Goal: Obtain resource: Download file/media

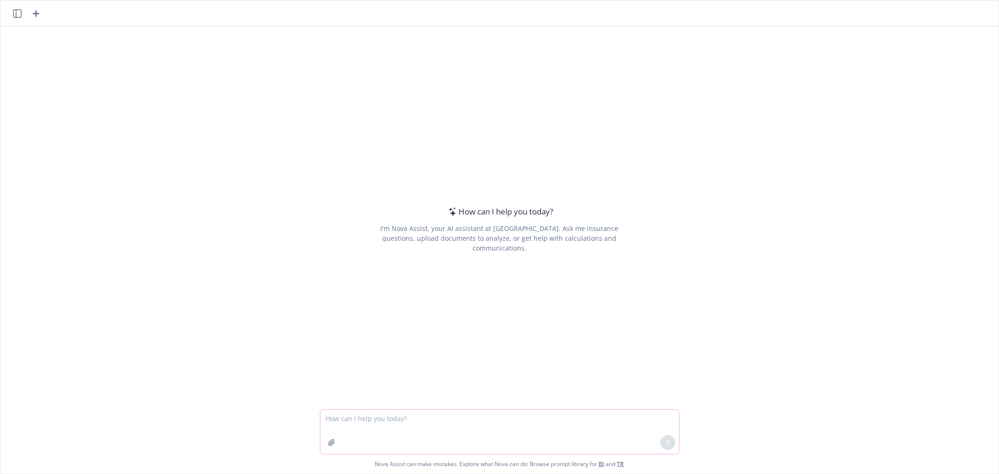
click at [333, 442] on button "button" at bounding box center [331, 442] width 15 height 15
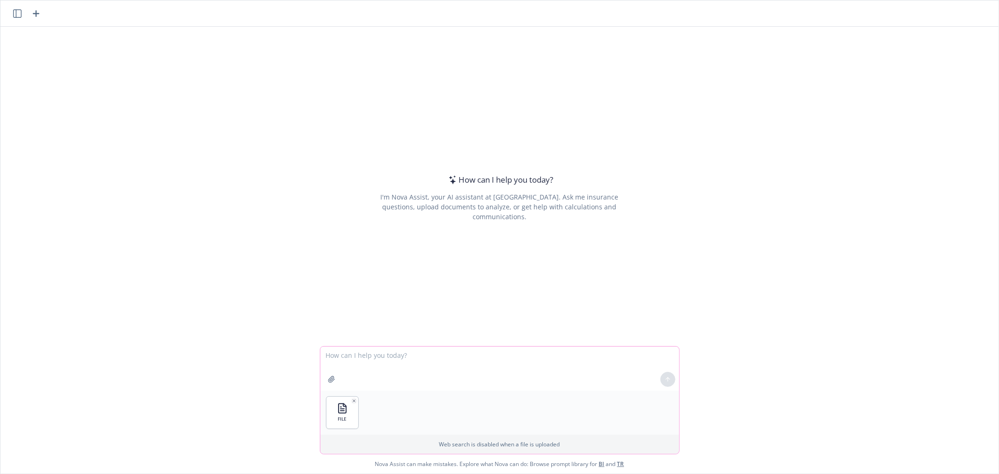
click at [385, 347] on textarea at bounding box center [499, 369] width 359 height 44
type textarea "can you remove everything but the zipcode in column K"
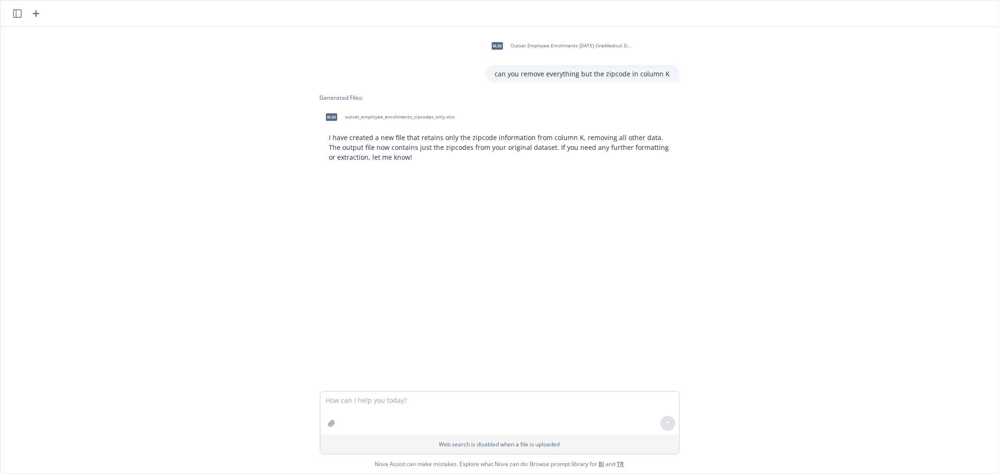
click at [401, 119] on span "outset_employee_enrollments_zipcodes_only.xlsx" at bounding box center [400, 117] width 110 height 6
